Goal: Task Accomplishment & Management: Complete application form

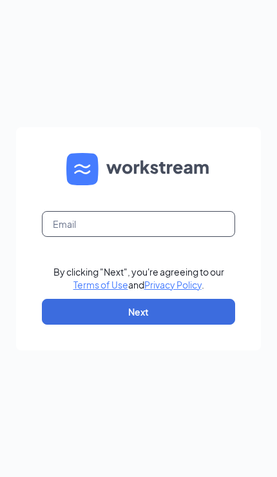
click at [187, 237] on input "text" at bounding box center [138, 224] width 193 height 26
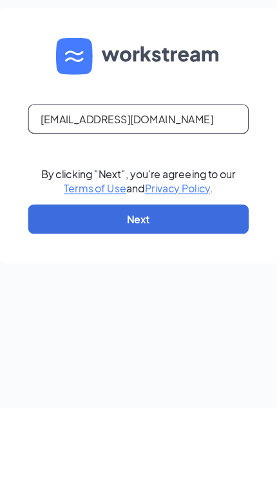
type input "[EMAIL_ADDRESS][DOMAIN_NAME]"
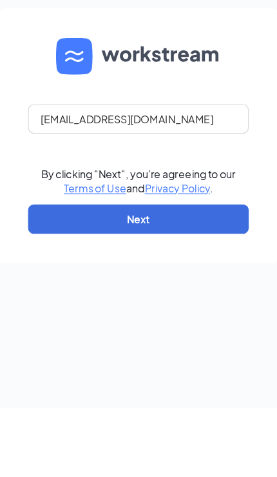
click at [202, 299] on button "Next" at bounding box center [138, 312] width 193 height 26
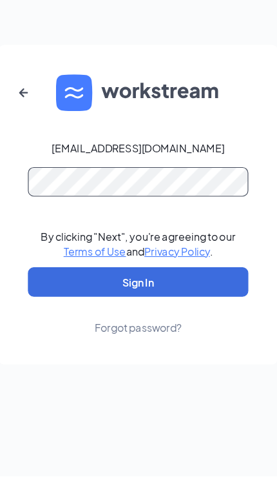
scroll to position [52, 0]
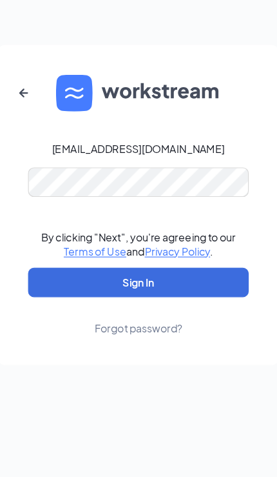
click at [121, 293] on button "Sign In" at bounding box center [138, 306] width 193 height 26
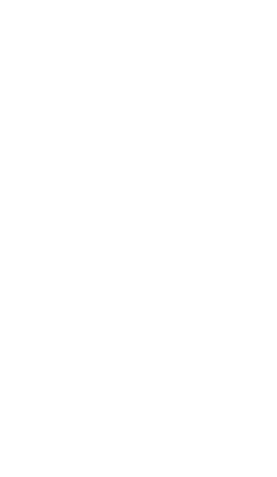
scroll to position [59, 17]
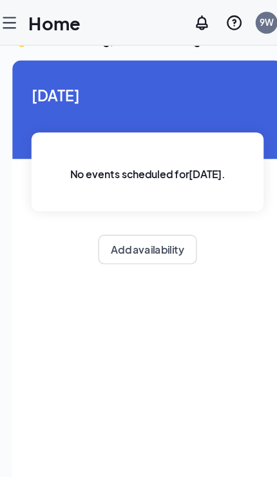
click at [18, 18] on icon "Hamburger" at bounding box center [25, 19] width 15 height 15
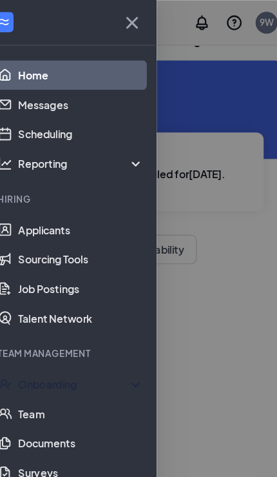
click at [84, 337] on div "Onboarding" at bounding box center [83, 336] width 99 height 13
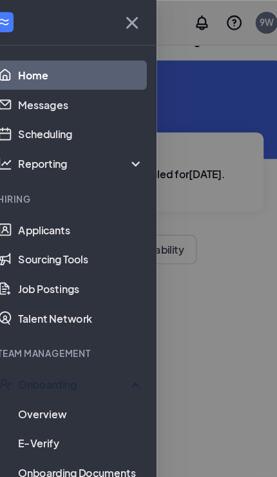
click at [113, 336] on div "Onboarding" at bounding box center [83, 336] width 99 height 13
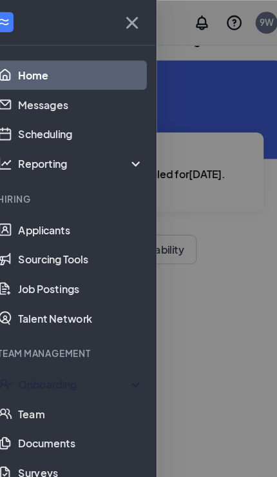
click at [101, 339] on div "Onboarding" at bounding box center [83, 336] width 99 height 13
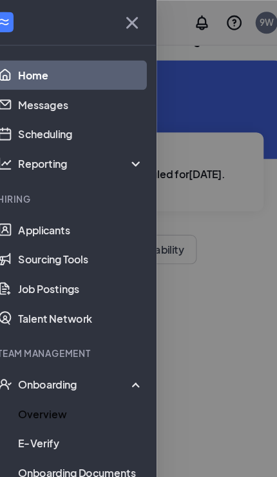
click at [72, 368] on link "Overview" at bounding box center [89, 362] width 110 height 26
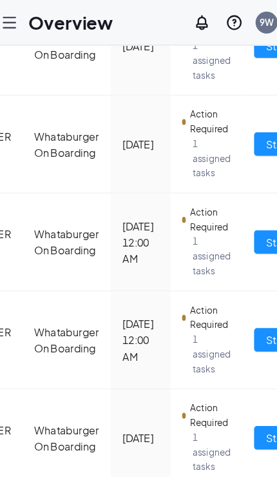
scroll to position [0, 181]
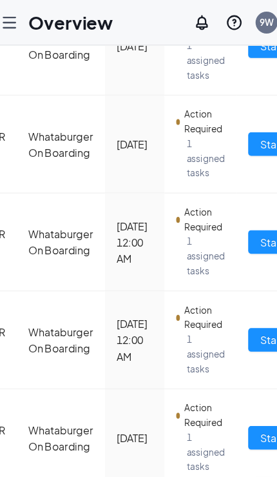
click at [246, 305] on span "Start tasks" at bounding box center [268, 298] width 44 height 14
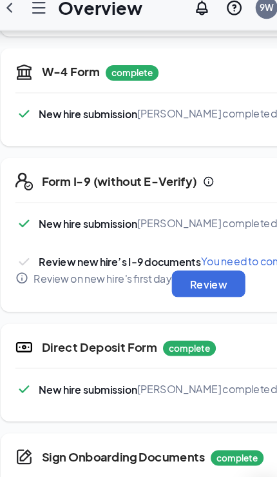
scroll to position [331, 0]
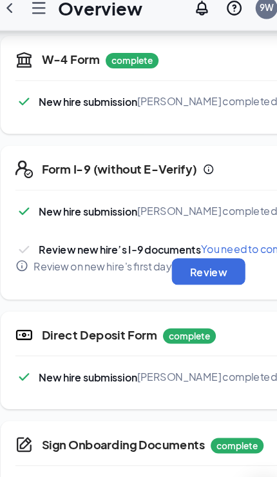
click at [200, 239] on button "Review" at bounding box center [200, 250] width 64 height 23
type input "08/26/2025"
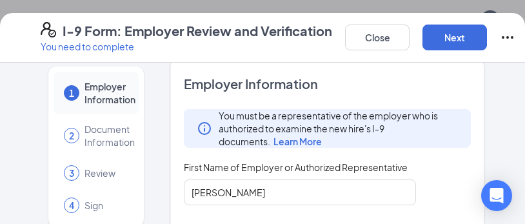
scroll to position [15, 0]
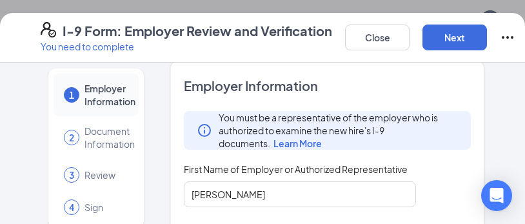
click at [277, 35] on button "Next" at bounding box center [454, 38] width 64 height 26
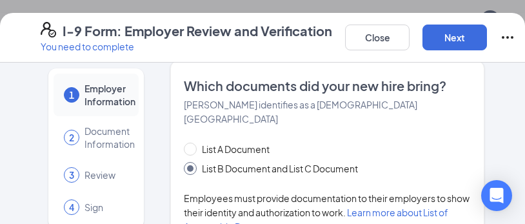
type input "10/28/2025"
checkbox input "true"
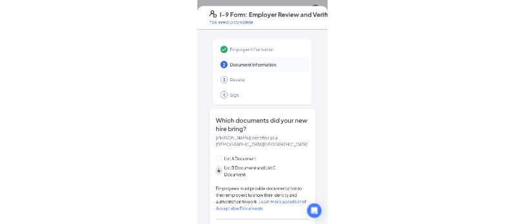
scroll to position [88, 0]
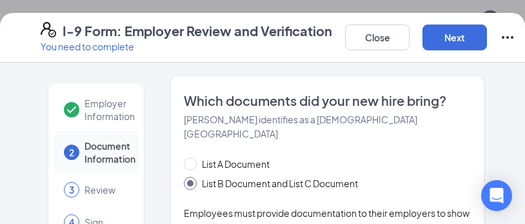
click at [277, 46] on button "Next" at bounding box center [454, 38] width 64 height 26
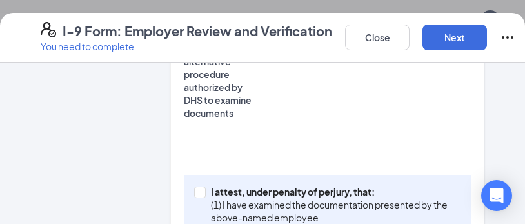
scroll to position [551, 0]
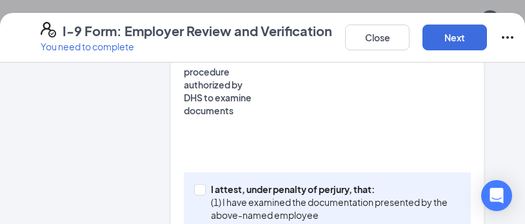
click at [277, 182] on p "I attest, under penalty of perjury, that:" at bounding box center [333, 188] width 244 height 13
click at [203, 184] on input "I attest, under penalty of perjury, that: (1) I have examined the documentation…" at bounding box center [198, 188] width 9 height 9
checkbox input "true"
click at [277, 48] on button "Next" at bounding box center [454, 38] width 64 height 26
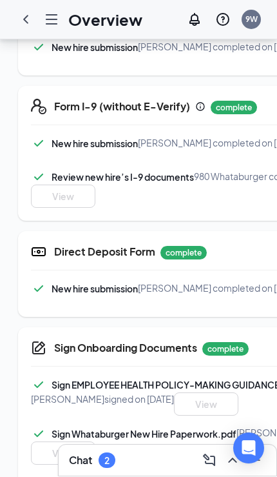
scroll to position [385, 0]
